Goal: Information Seeking & Learning: Learn about a topic

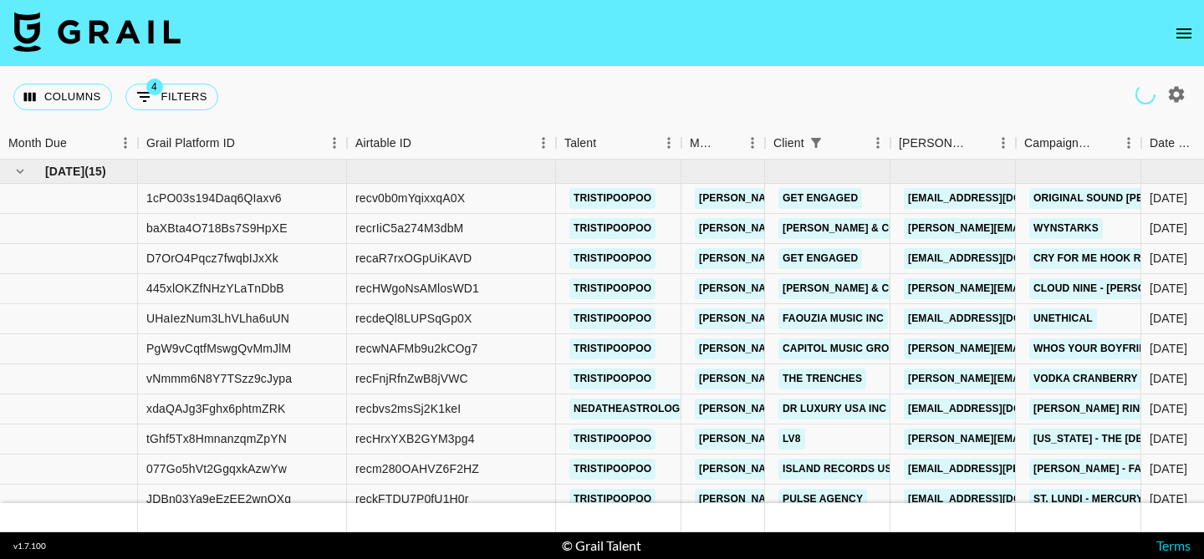
click at [1184, 28] on icon "open drawer" at bounding box center [1183, 33] width 15 height 10
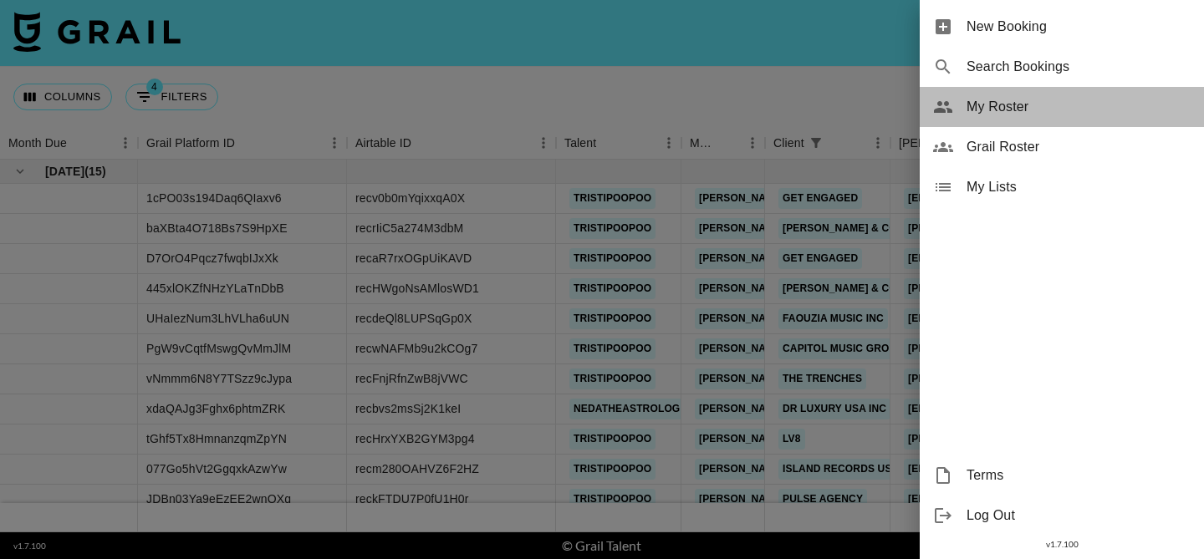
click at [1035, 113] on span "My Roster" at bounding box center [1078, 107] width 224 height 20
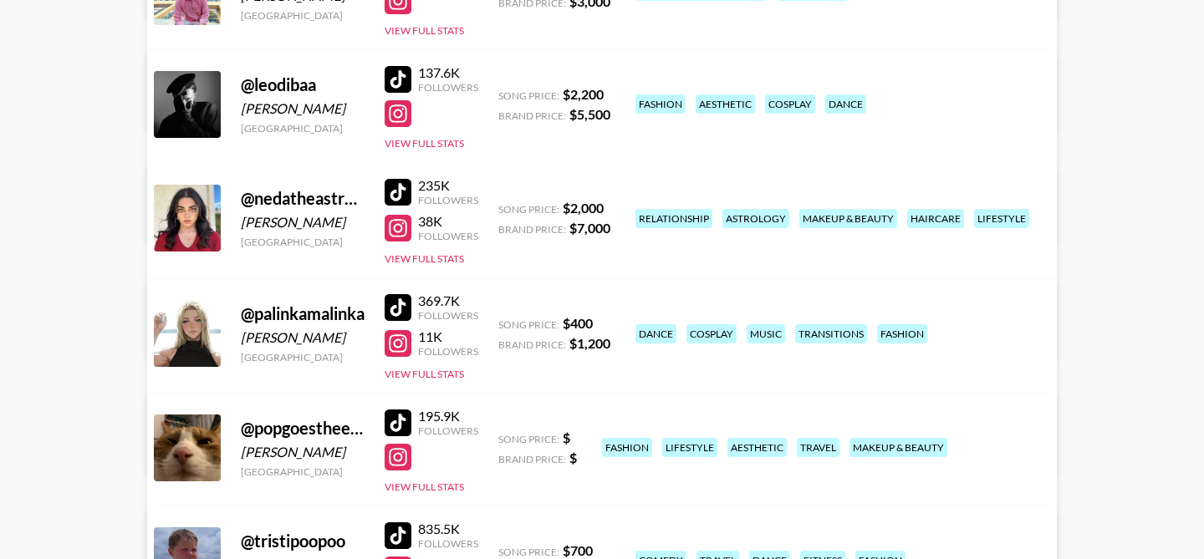
scroll to position [693, 0]
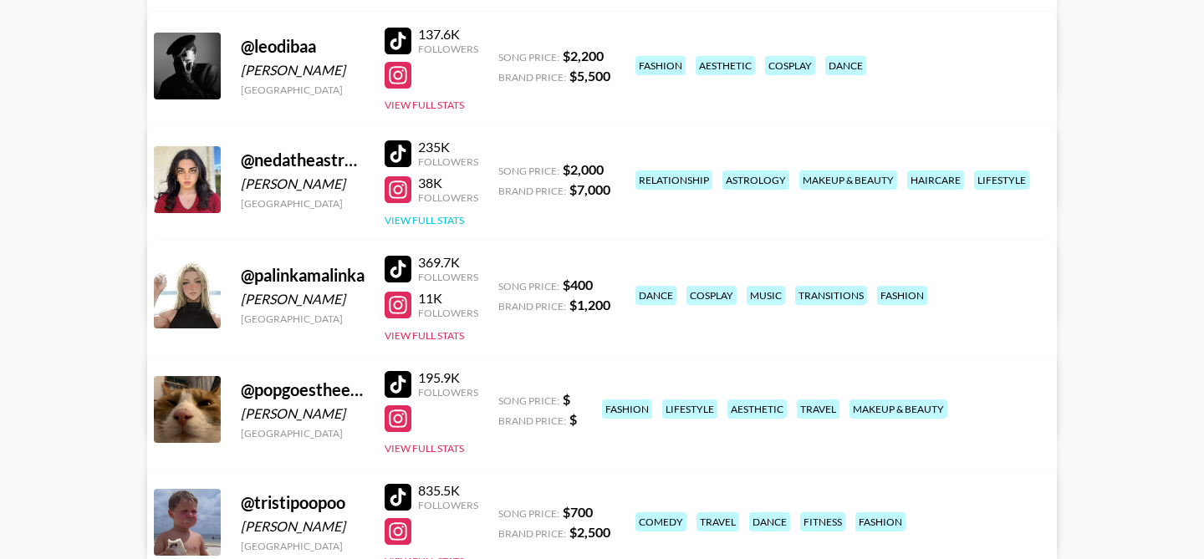
click at [435, 225] on button "View Full Stats" at bounding box center [423, 220] width 79 height 13
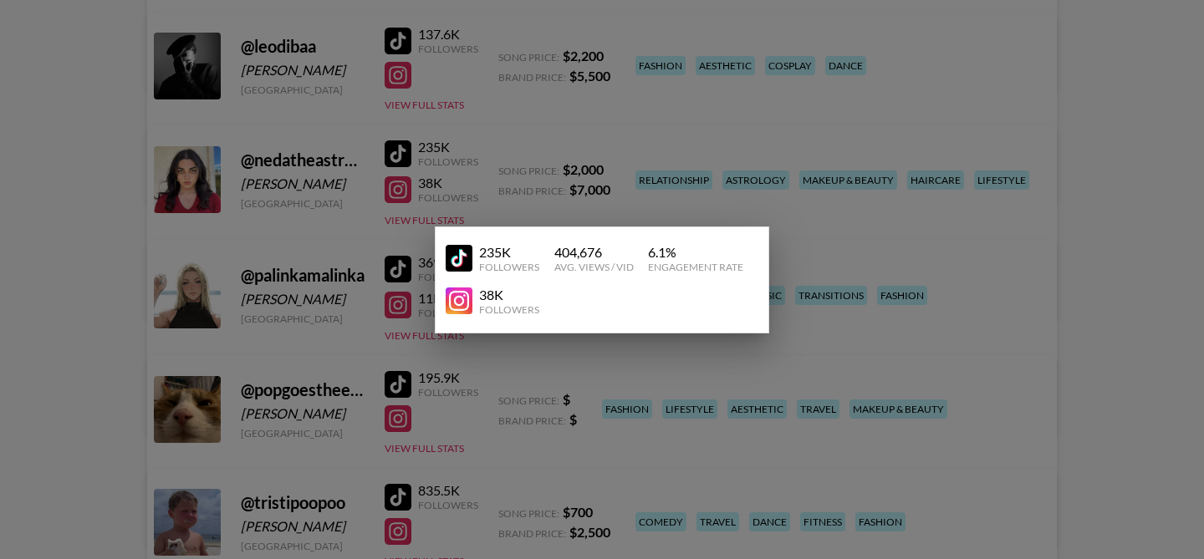
click at [474, 168] on div at bounding box center [602, 279] width 1204 height 559
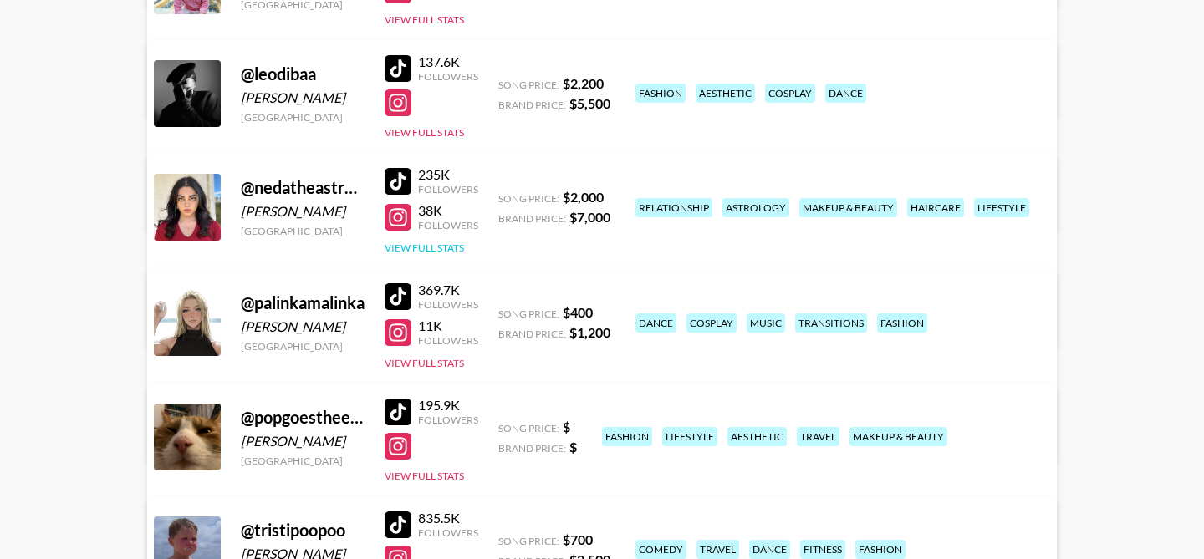
scroll to position [657, 0]
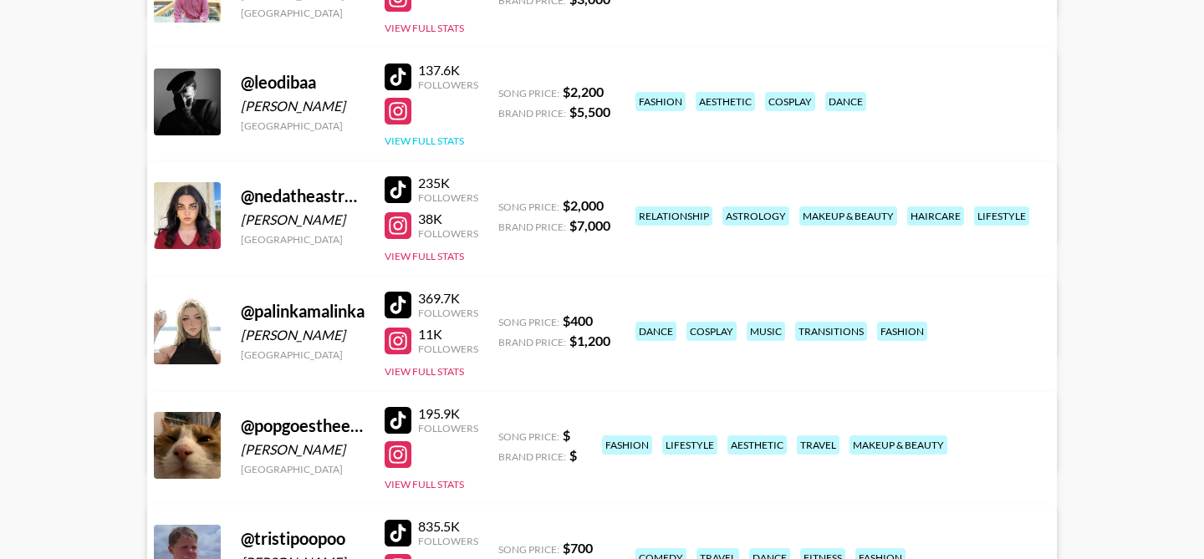
click at [435, 135] on button "View Full Stats" at bounding box center [423, 141] width 79 height 13
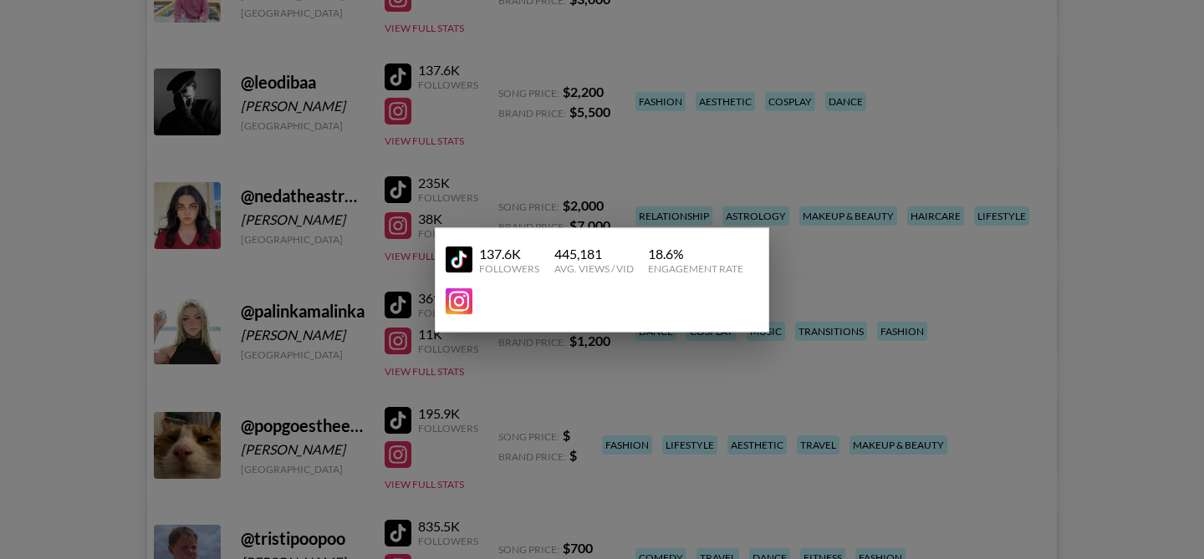
click at [514, 120] on div at bounding box center [602, 279] width 1204 height 559
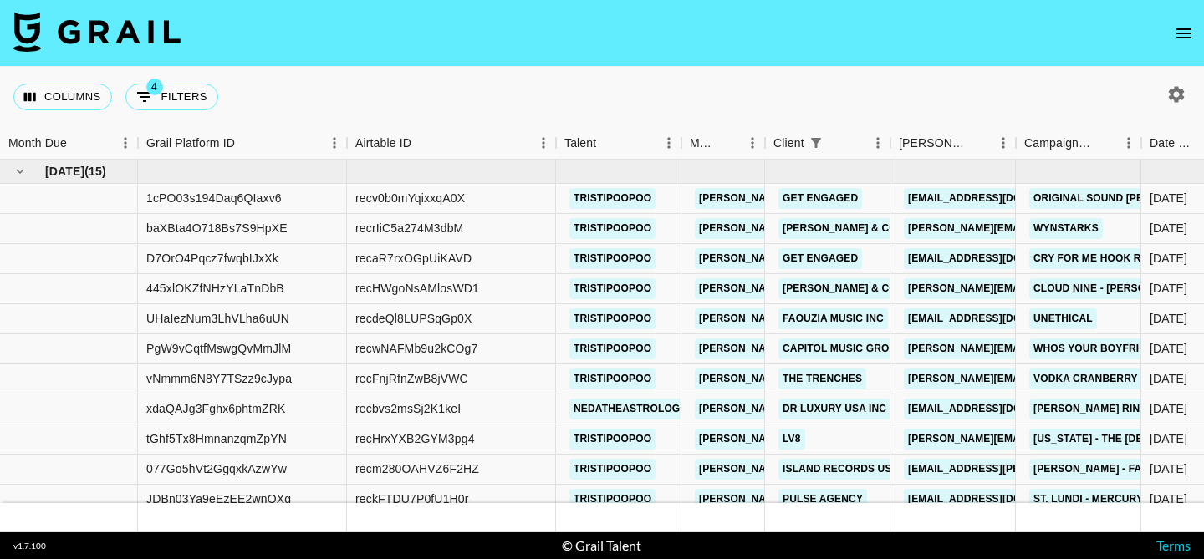
scroll to position [11, 0]
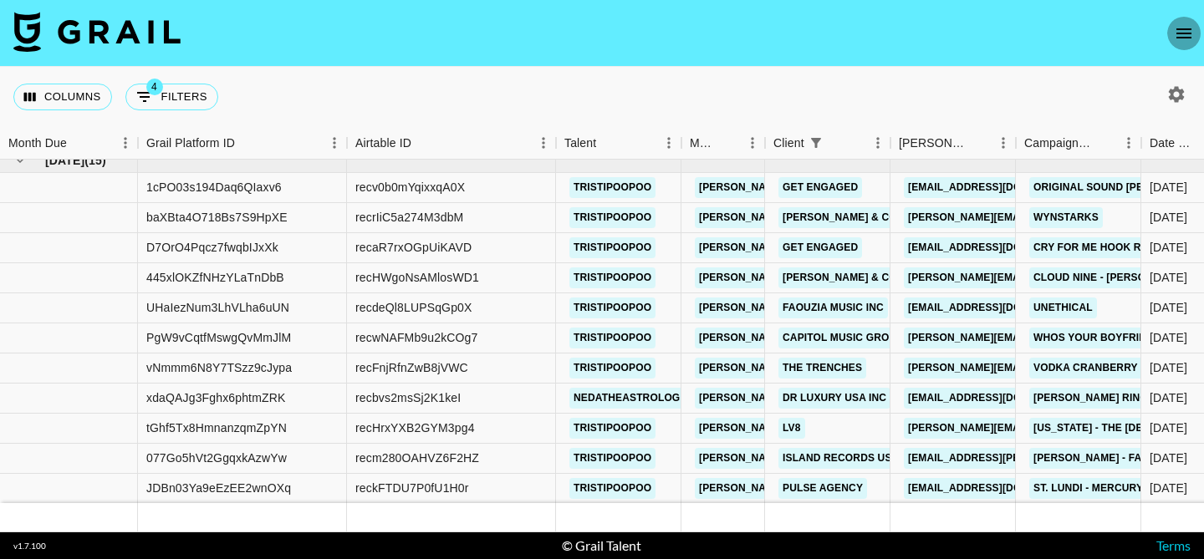
click at [1186, 33] on icon "open drawer" at bounding box center [1184, 33] width 20 height 20
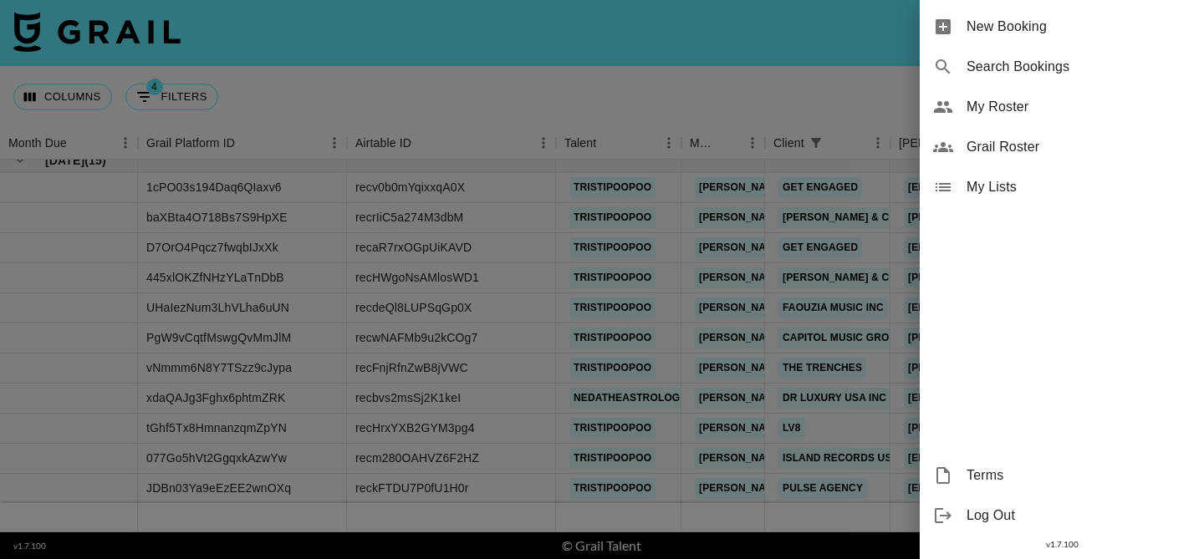
click at [1035, 104] on span "My Roster" at bounding box center [1078, 107] width 224 height 20
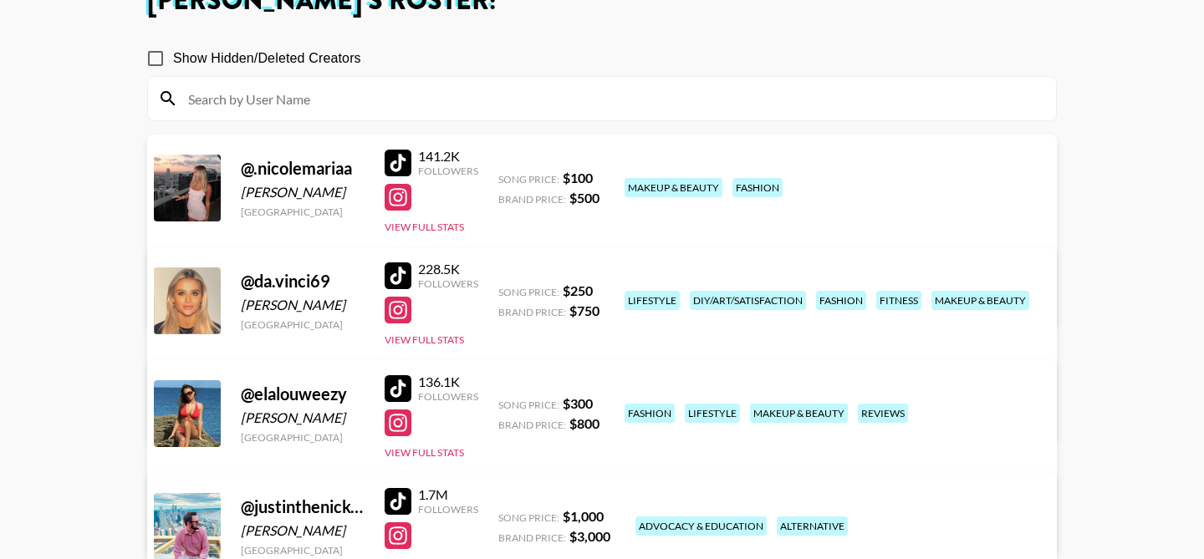
scroll to position [151, 0]
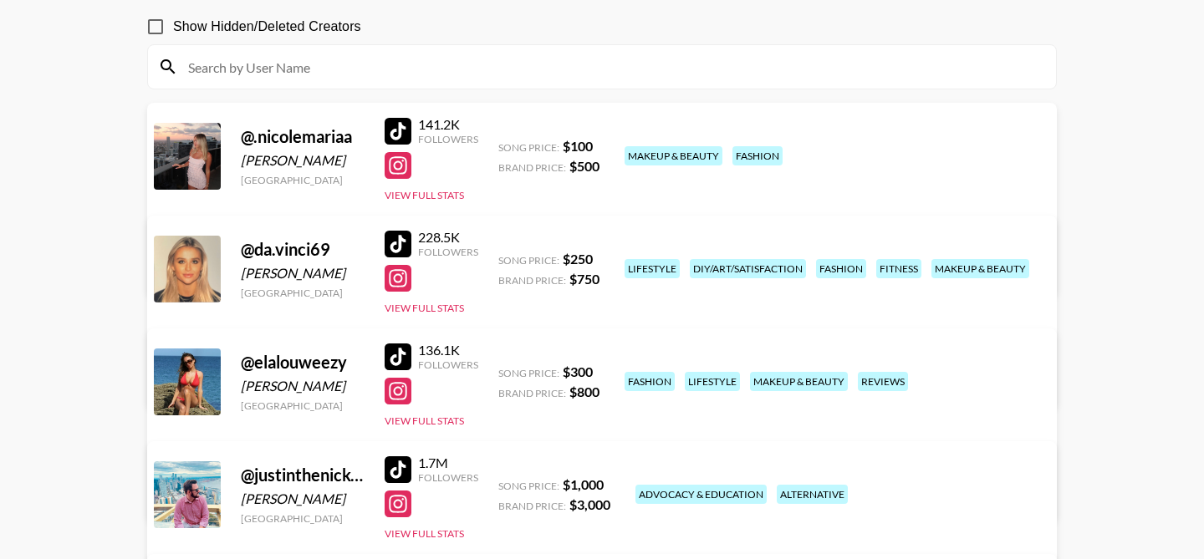
click at [447, 179] on div "141.2K Followers View Full Stats" at bounding box center [431, 155] width 94 height 93
click at [447, 188] on div "141.2K Followers View Full Stats" at bounding box center [431, 155] width 94 height 93
click at [448, 193] on button "View Full Stats" at bounding box center [423, 195] width 79 height 13
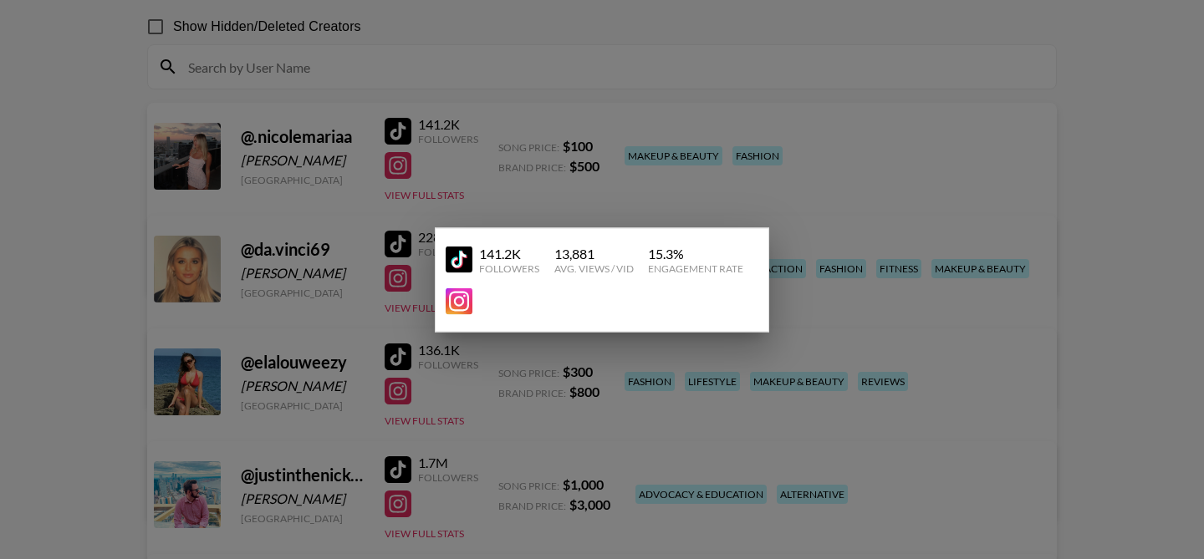
click at [478, 156] on div at bounding box center [602, 279] width 1204 height 559
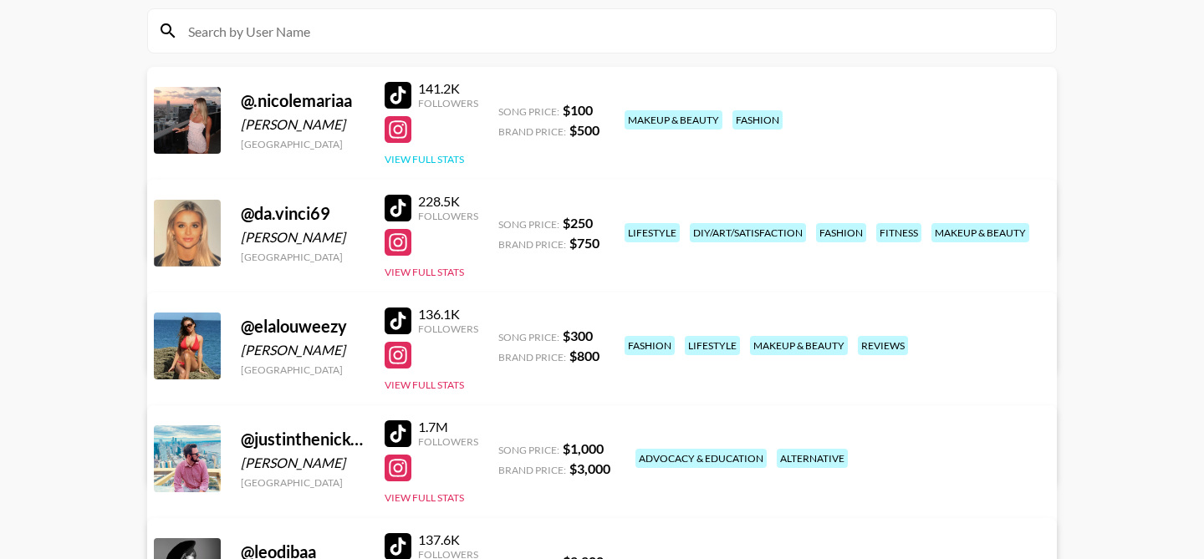
scroll to position [189, 0]
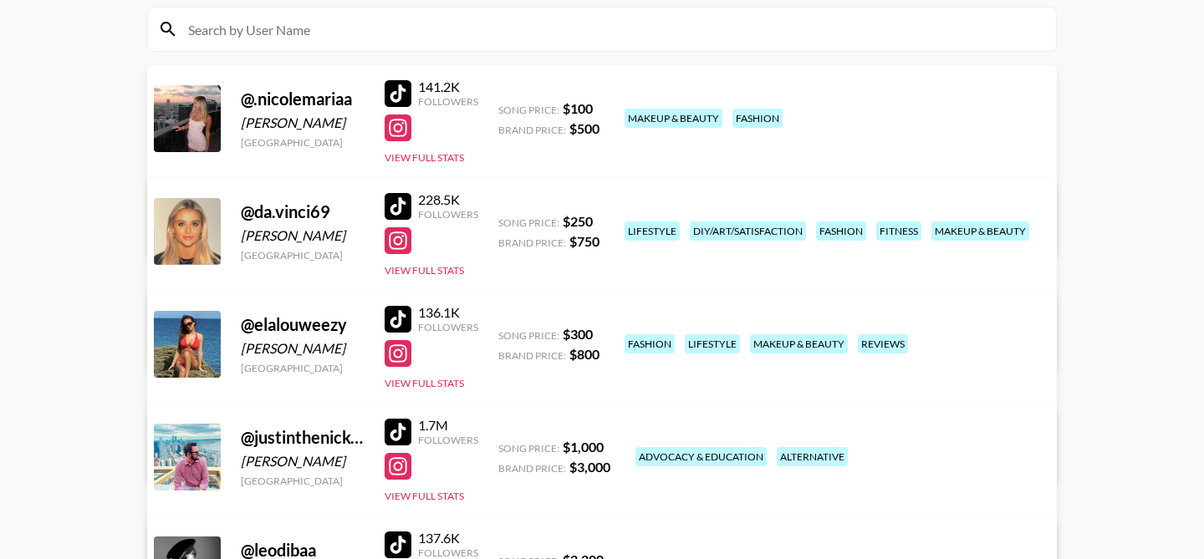
click at [441, 149] on div "141.2K Followers View Full Stats" at bounding box center [431, 118] width 94 height 93
click at [441, 159] on button "View Full Stats" at bounding box center [423, 157] width 79 height 13
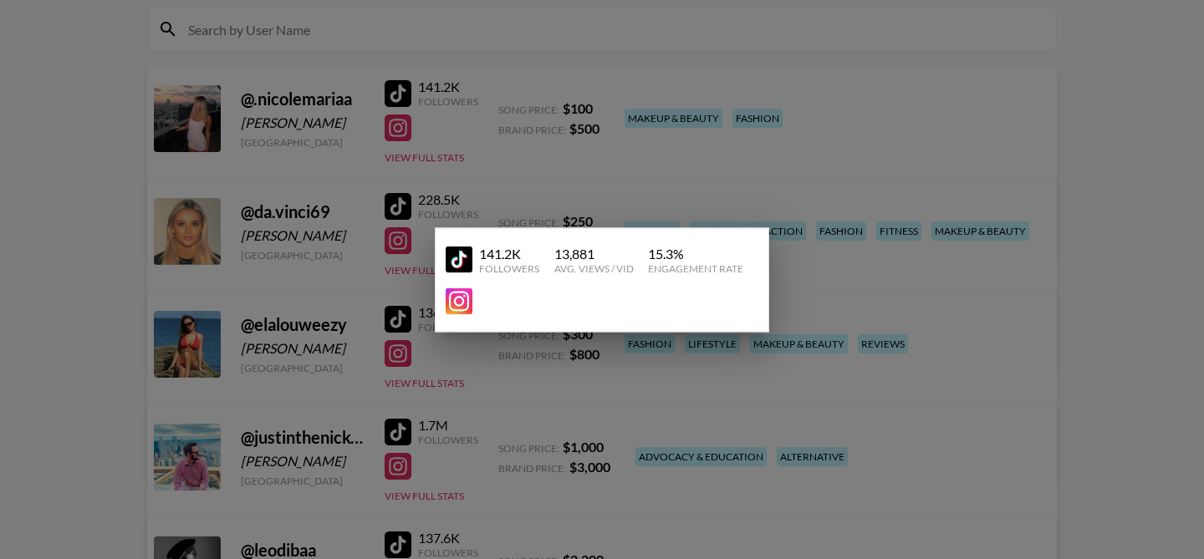
click at [430, 108] on div at bounding box center [602, 279] width 1204 height 559
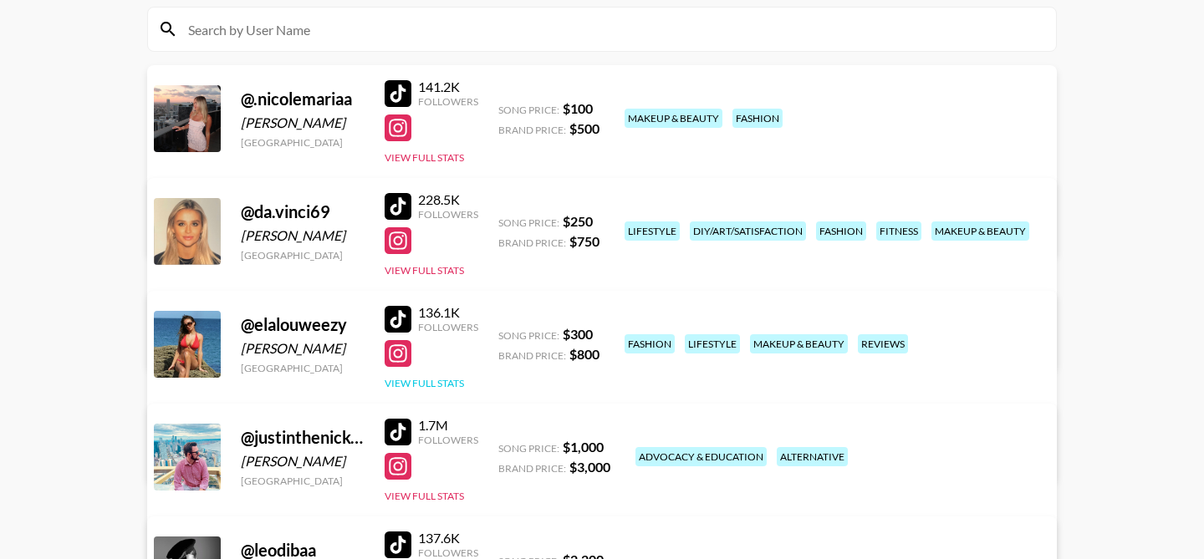
click at [410, 388] on button "View Full Stats" at bounding box center [423, 383] width 79 height 13
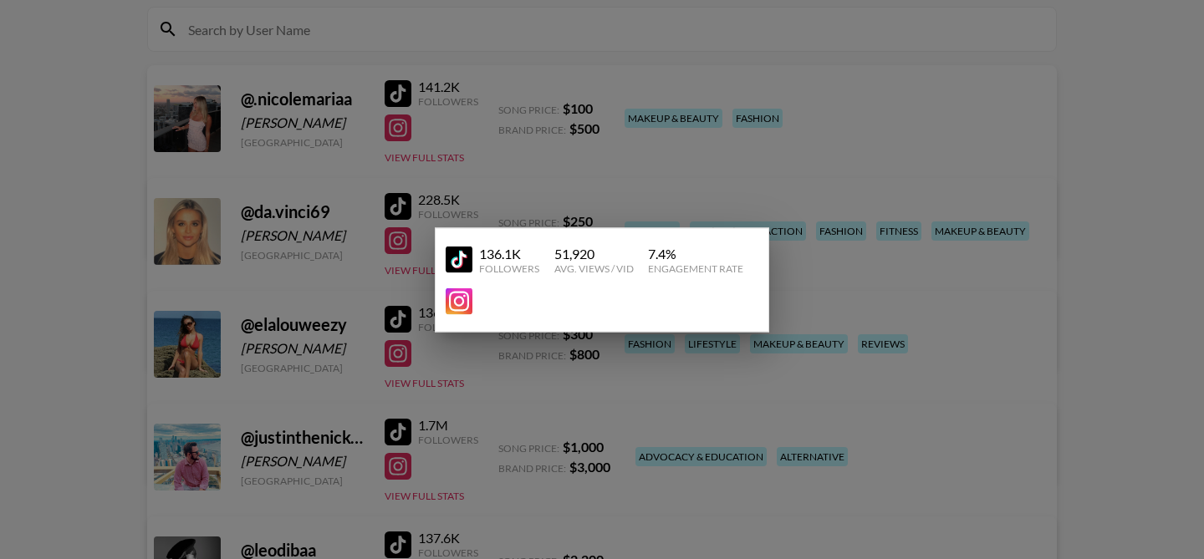
click at [396, 334] on div at bounding box center [602, 279] width 1204 height 559
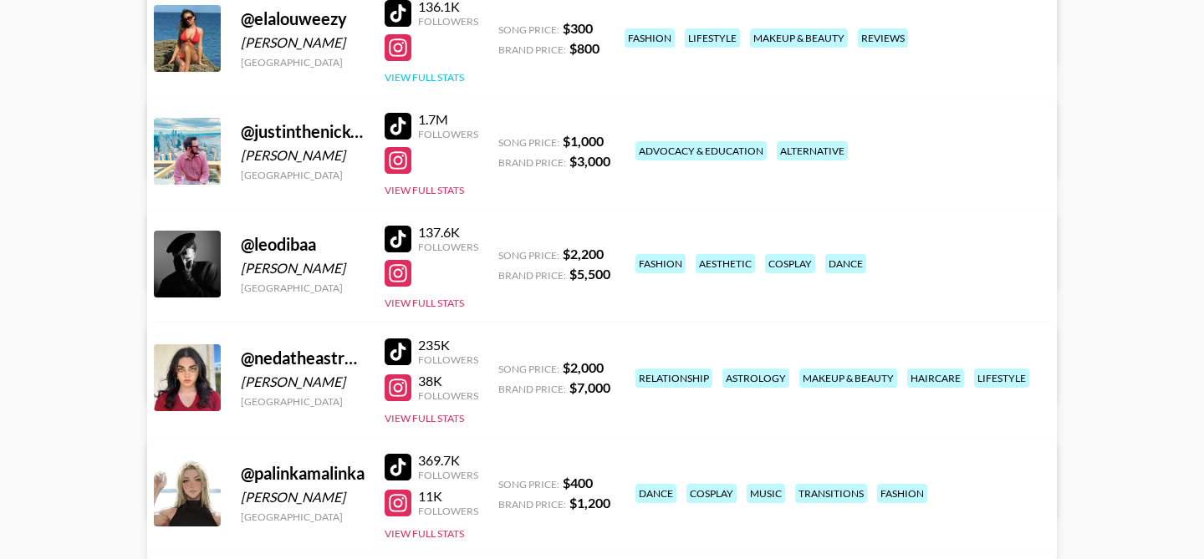
scroll to position [519, 0]
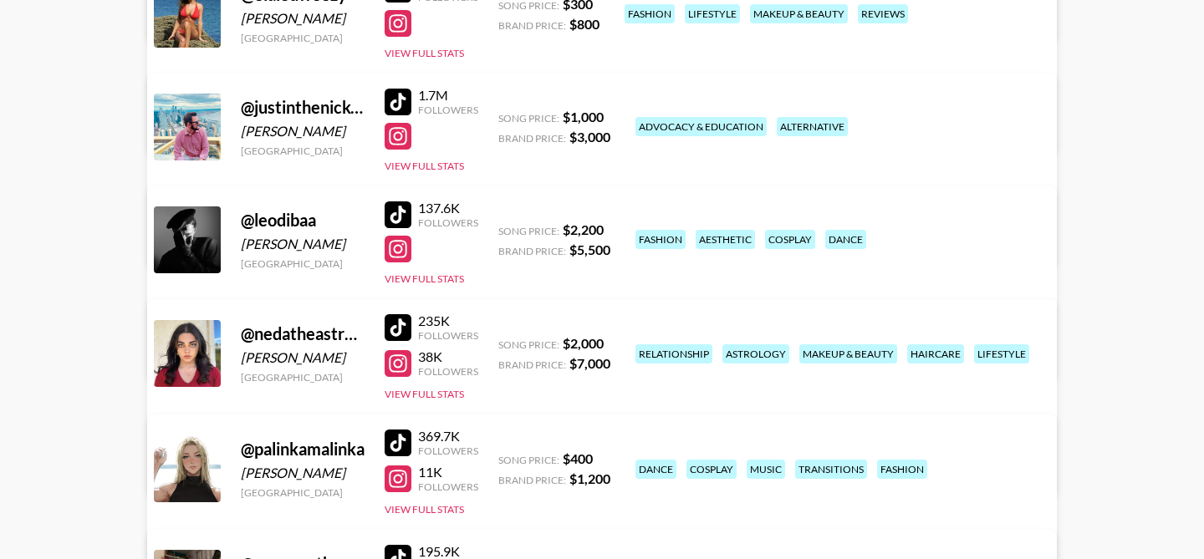
click at [442, 517] on div "@ palinkamalinka Polina Prizenko Austria 369.7K Followers 11K Followers View Fu…" at bounding box center [601, 512] width 909 height 195
click at [442, 510] on button "View Full Stats" at bounding box center [423, 509] width 79 height 13
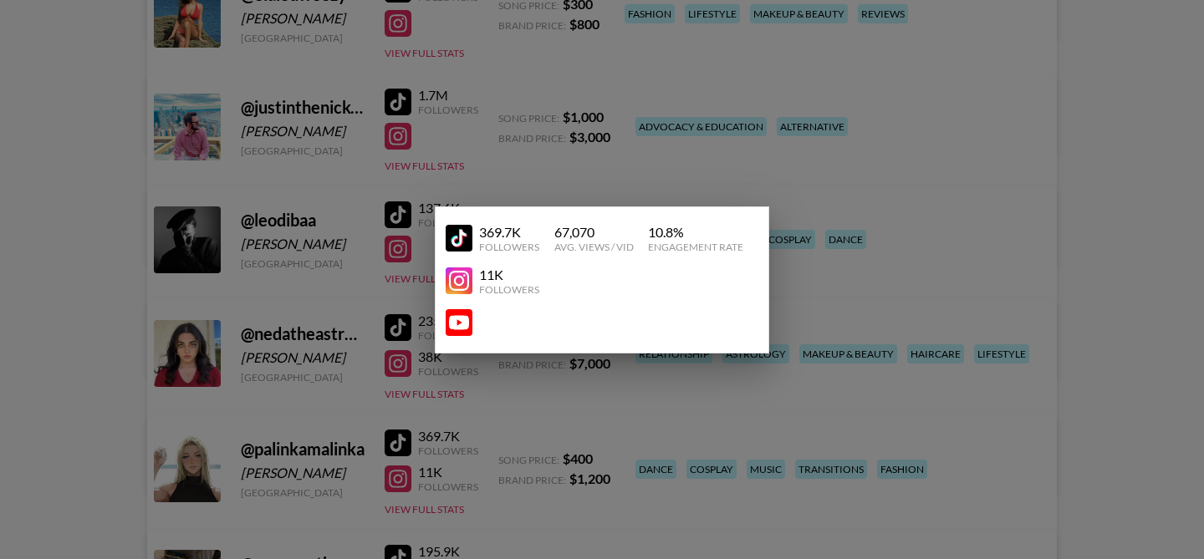
click at [413, 440] on div at bounding box center [602, 279] width 1204 height 559
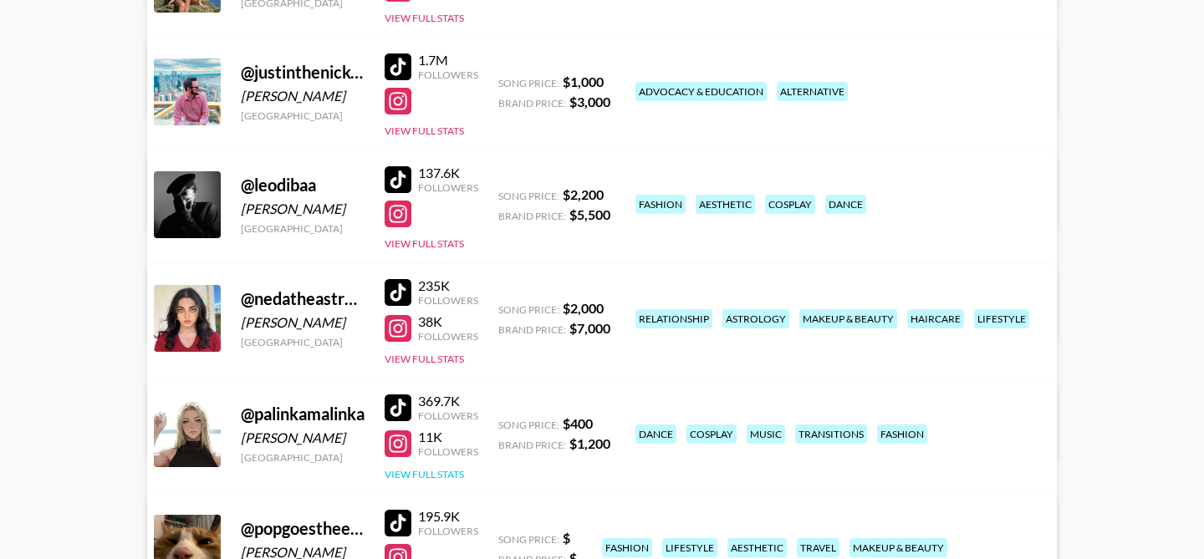
scroll to position [560, 0]
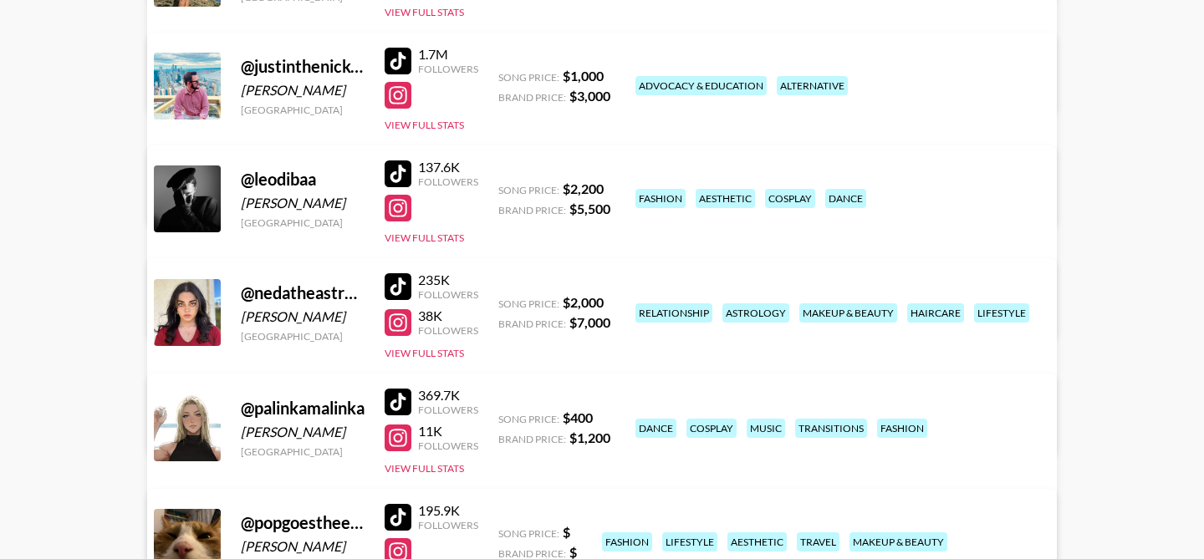
click at [427, 250] on div "@ leodibaa Leonardo Di Battista Italy 137.6K Followers View Full Stats Song Pri…" at bounding box center [601, 241] width 909 height 192
click at [427, 237] on button "View Full Stats" at bounding box center [423, 238] width 79 height 13
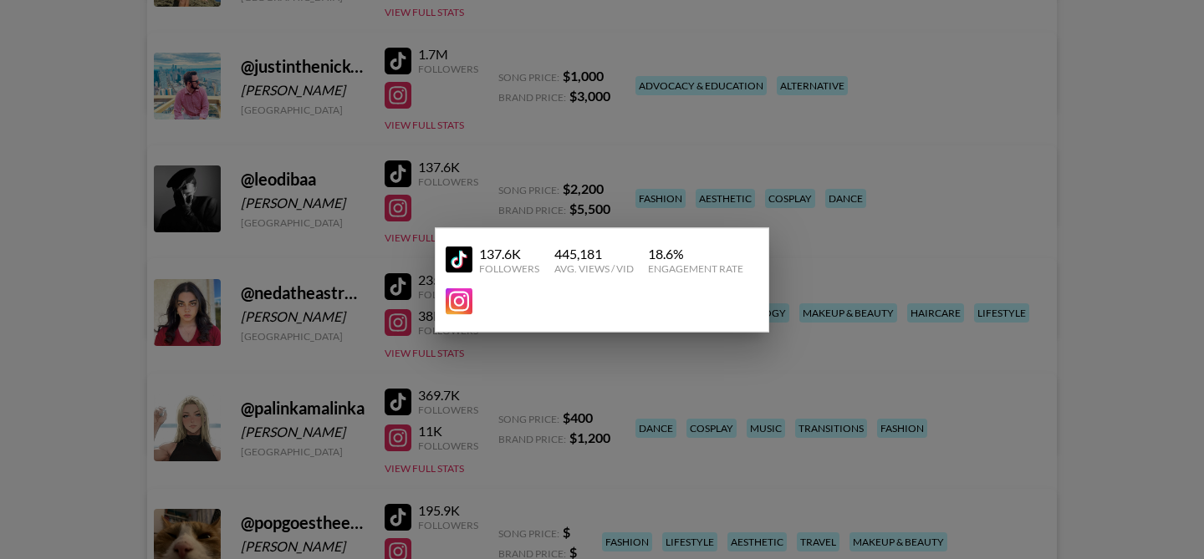
click at [329, 221] on div at bounding box center [602, 279] width 1204 height 559
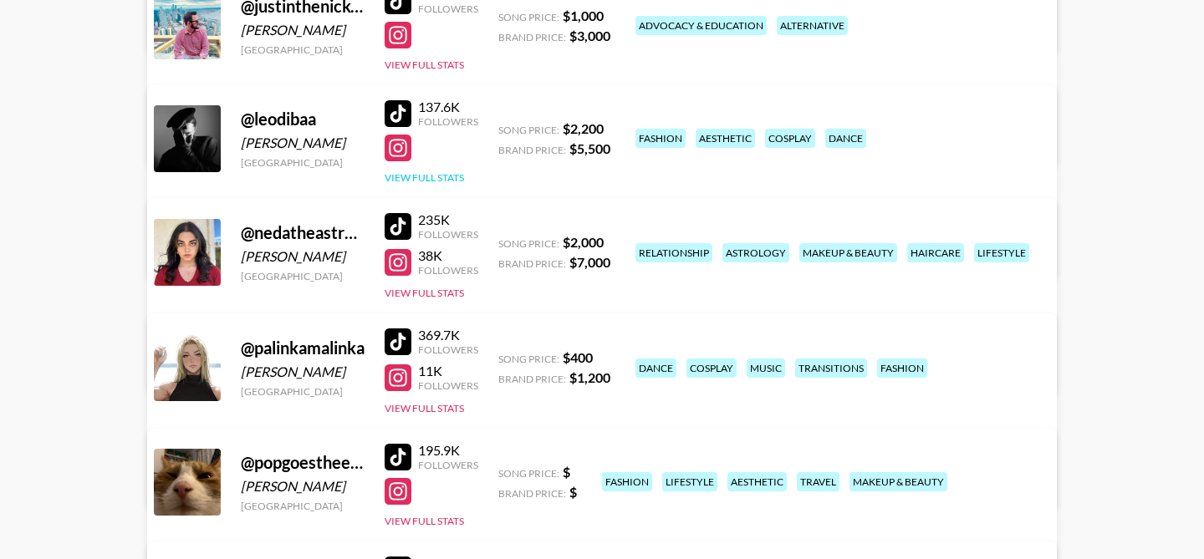
scroll to position [632, 0]
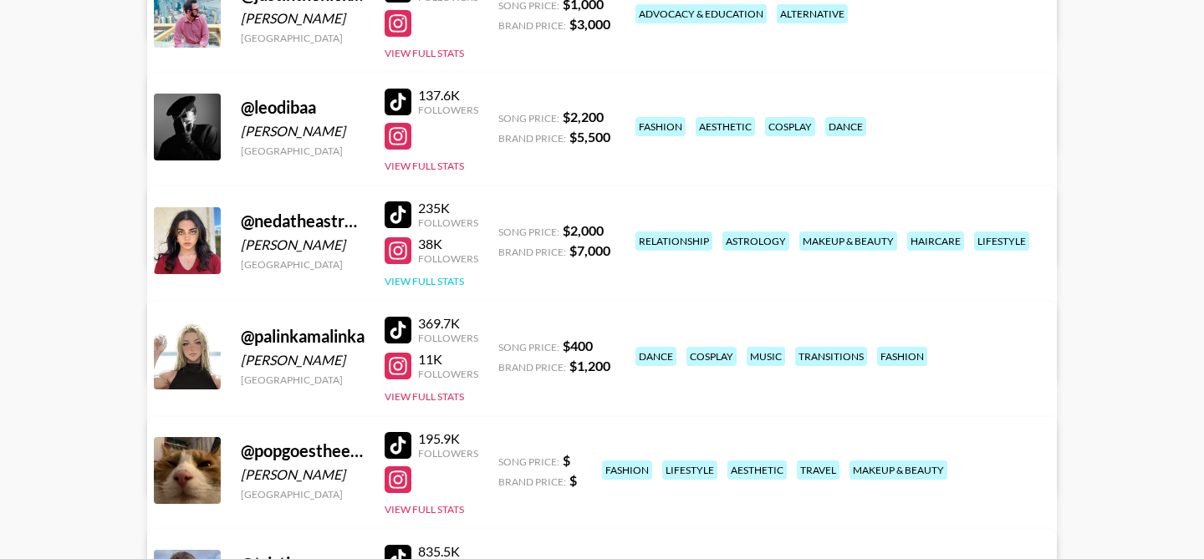
click at [452, 278] on button "View Full Stats" at bounding box center [423, 281] width 79 height 13
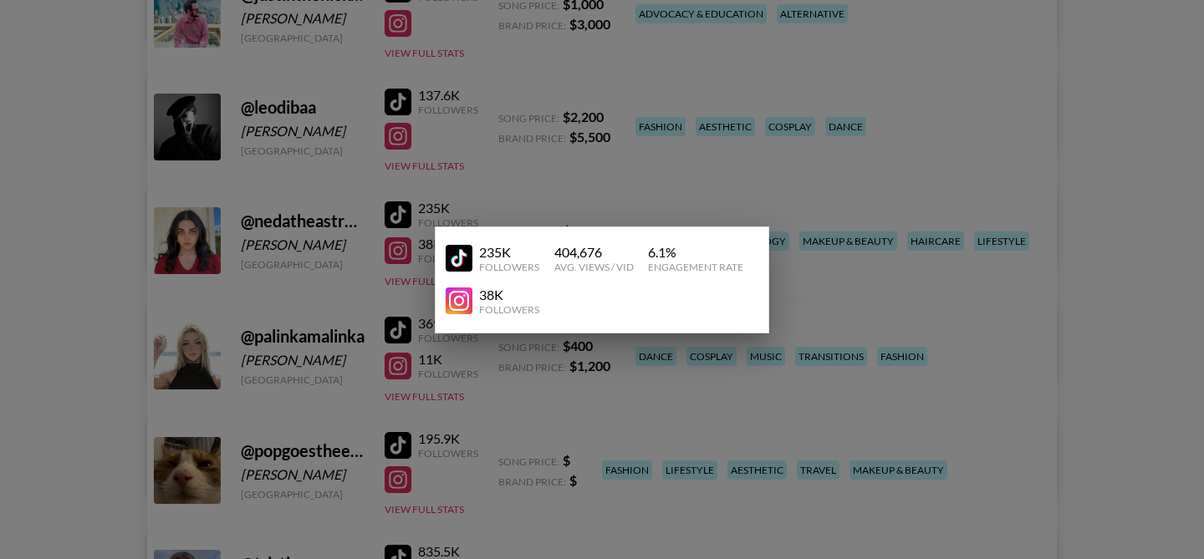
click at [515, 207] on div at bounding box center [602, 279] width 1204 height 559
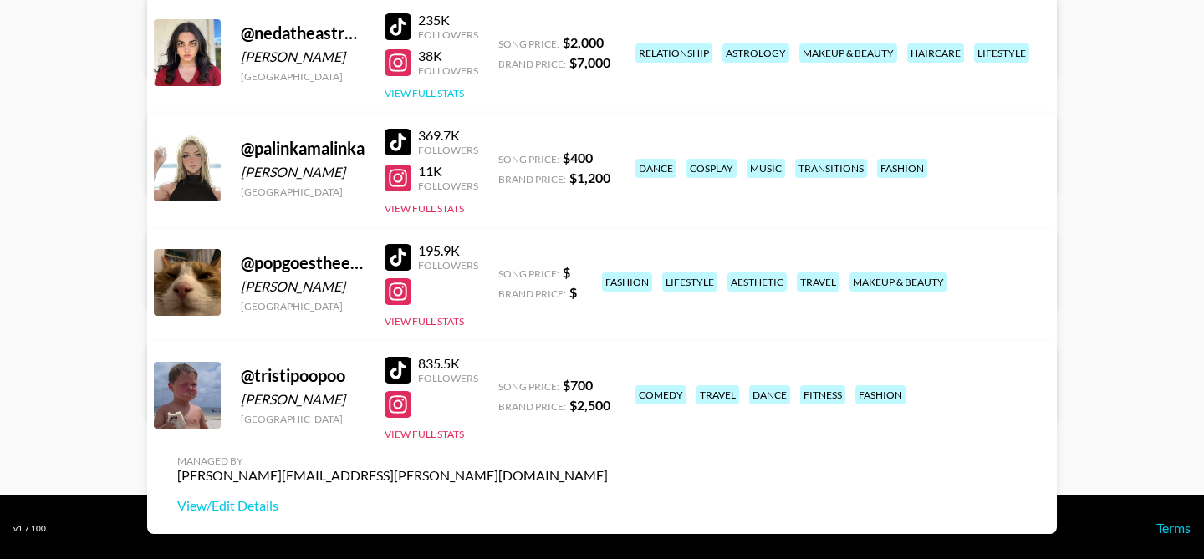
scroll to position [822, 0]
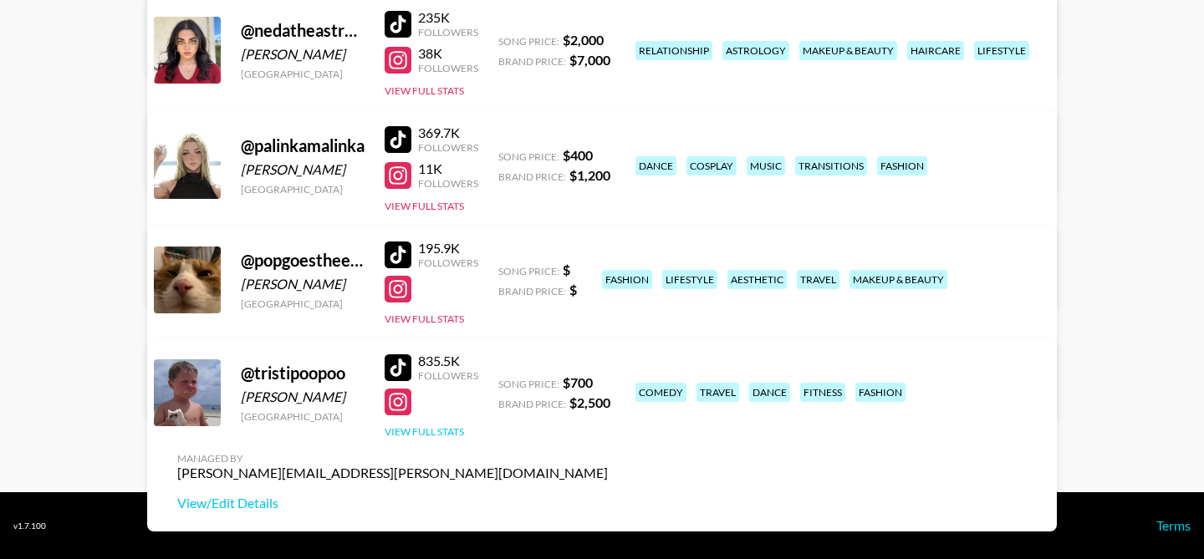
click at [433, 434] on button "View Full Stats" at bounding box center [423, 431] width 79 height 13
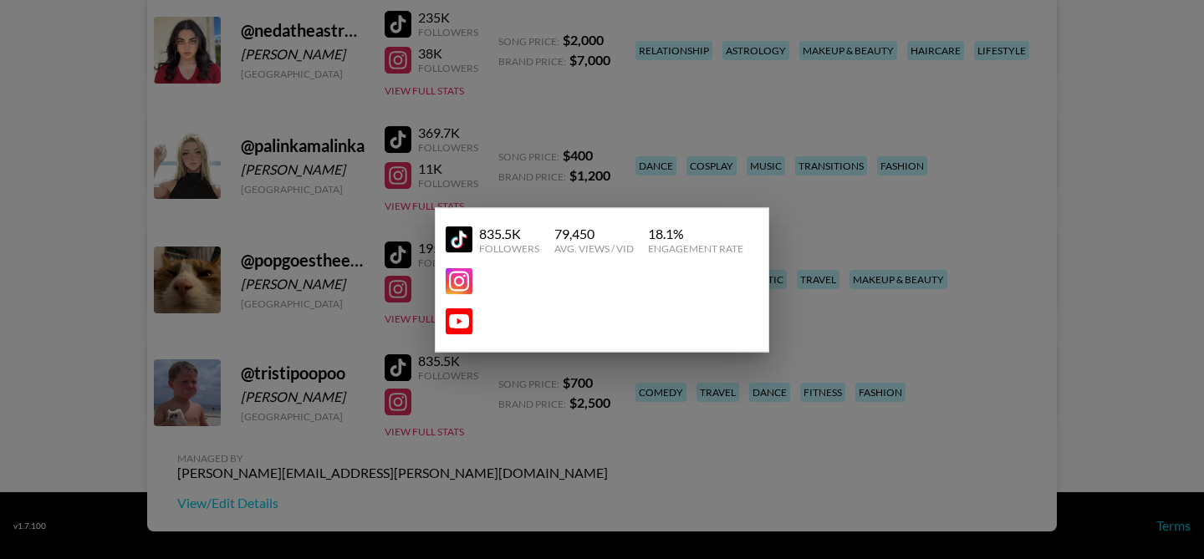
click at [434, 377] on div at bounding box center [602, 279] width 1204 height 559
